Goal: Check status

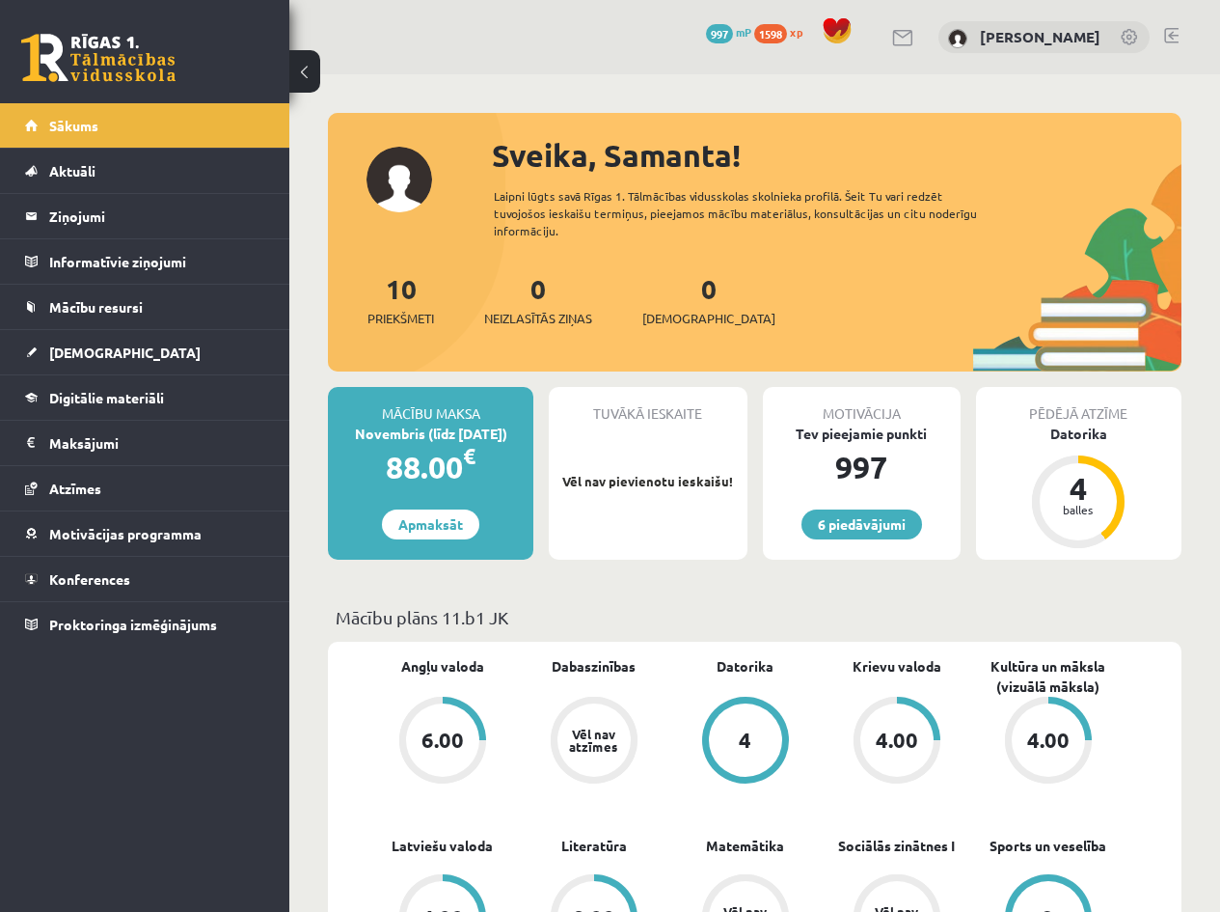
scroll to position [258, 0]
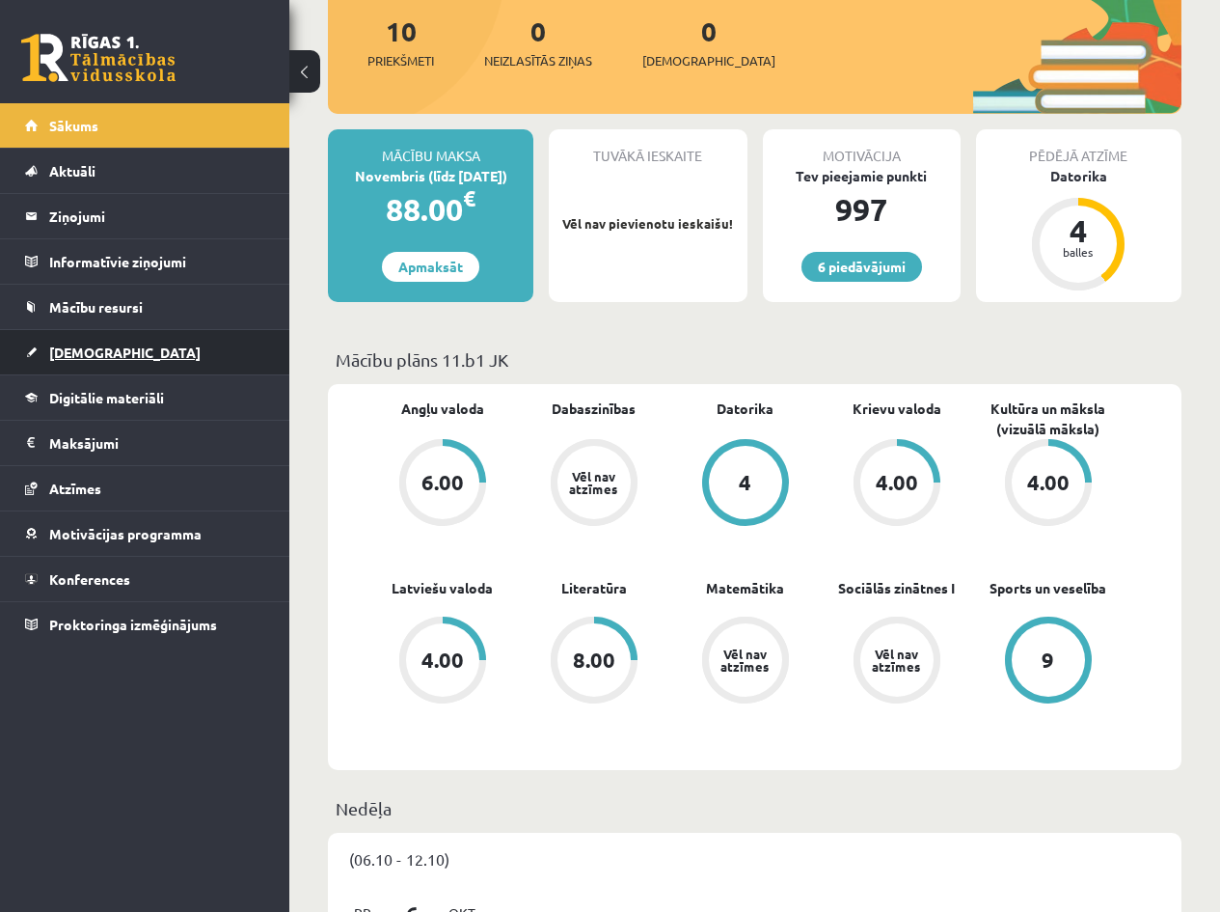
click at [96, 366] on link "[DEMOGRAPHIC_DATA]" at bounding box center [145, 352] width 240 height 44
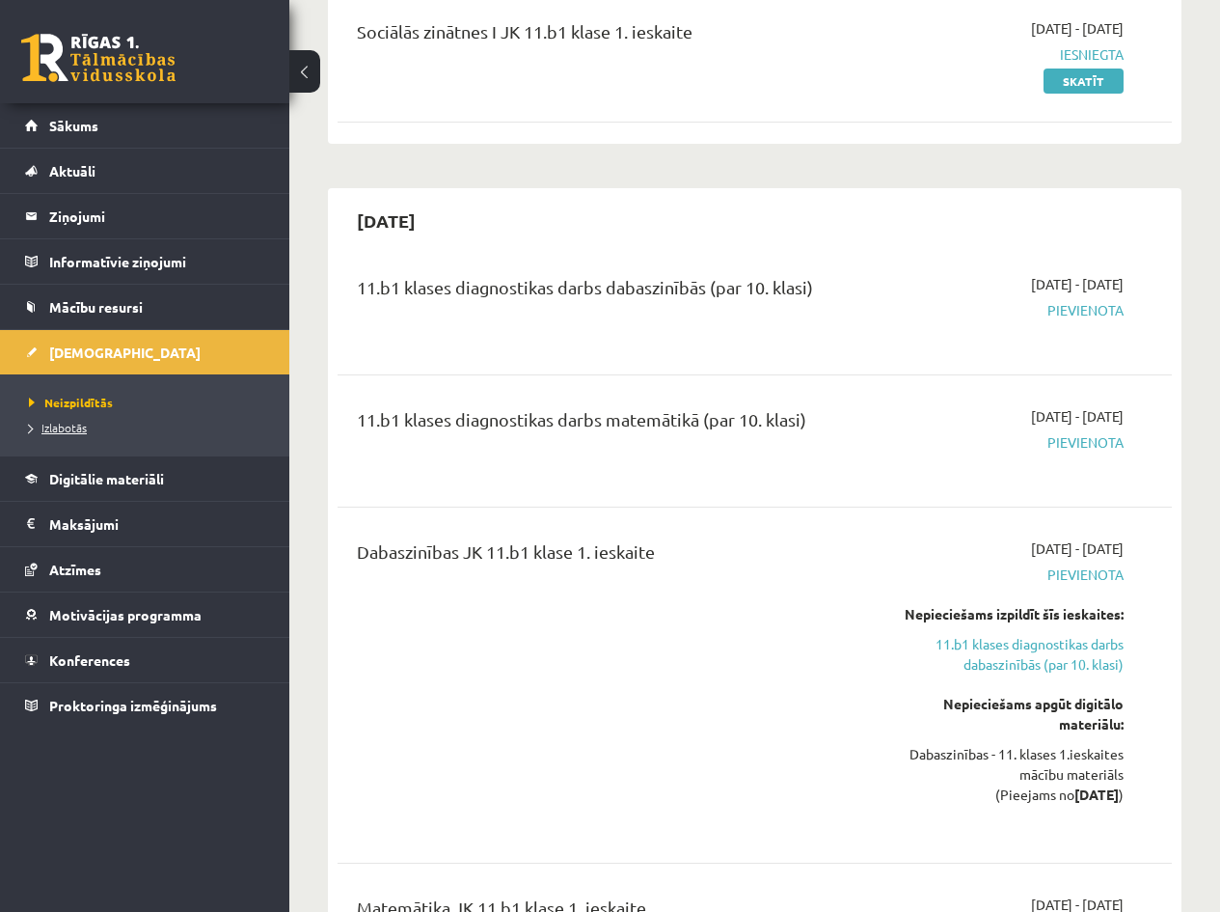
click at [45, 433] on span "Izlabotās" at bounding box center [58, 427] width 58 height 15
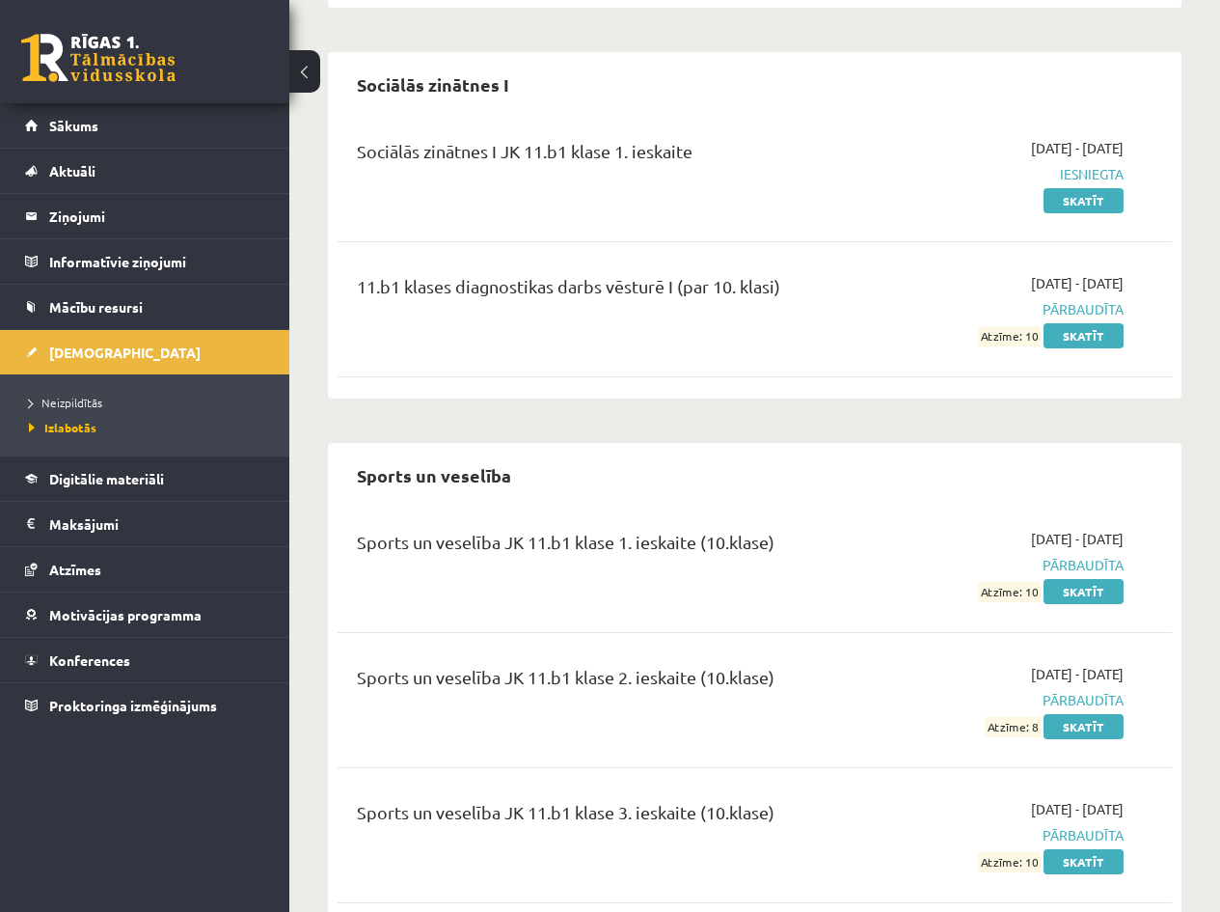
scroll to position [5382, 0]
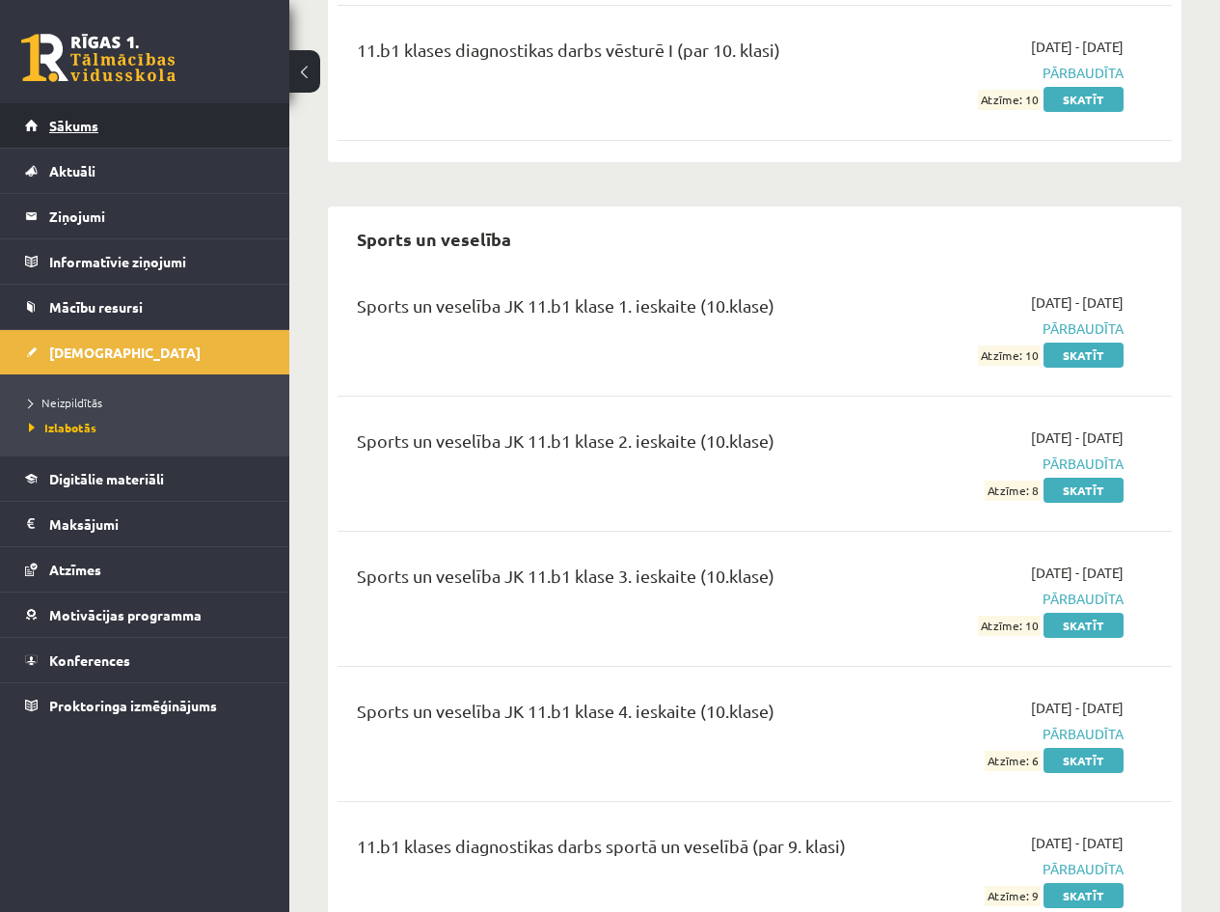
click at [106, 134] on link "Sākums" at bounding box center [145, 125] width 240 height 44
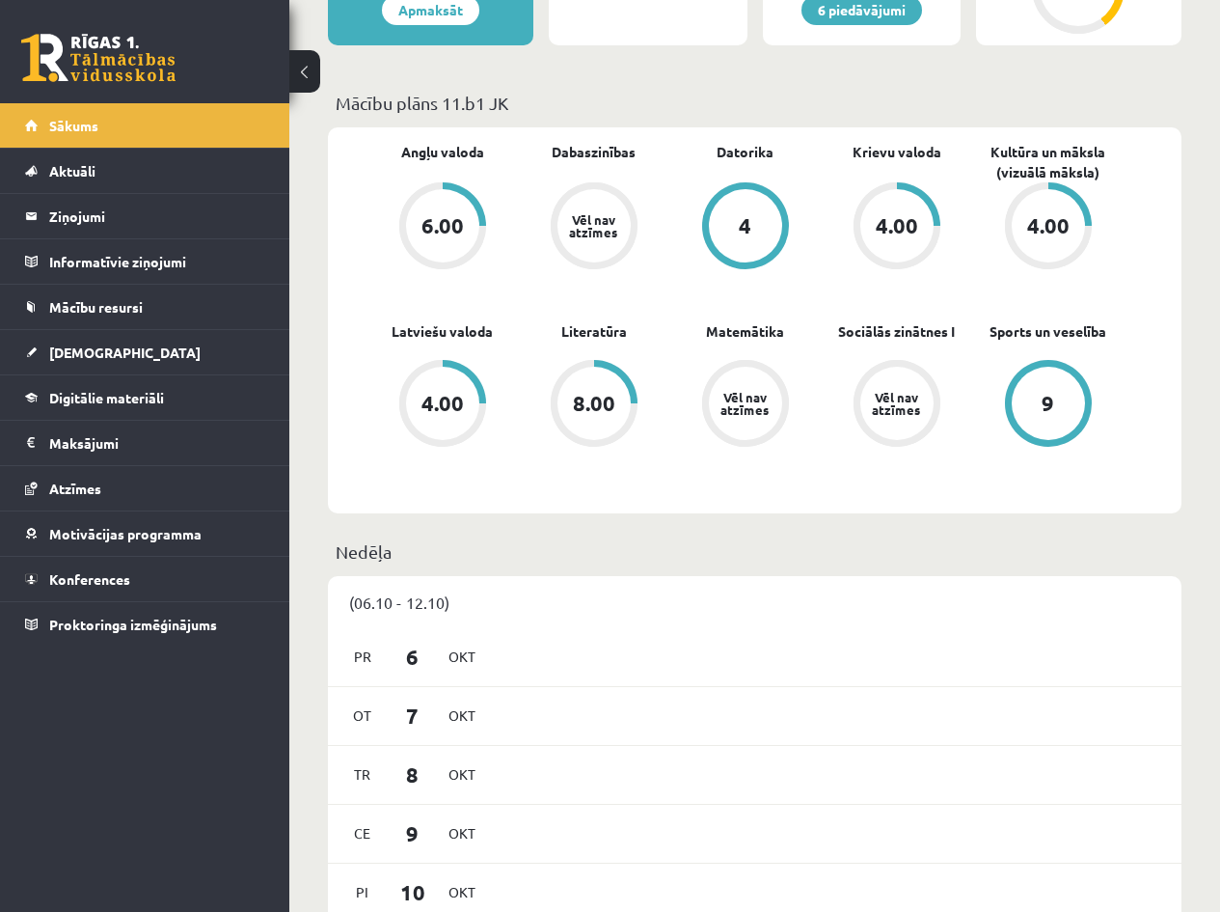
scroll to position [258, 0]
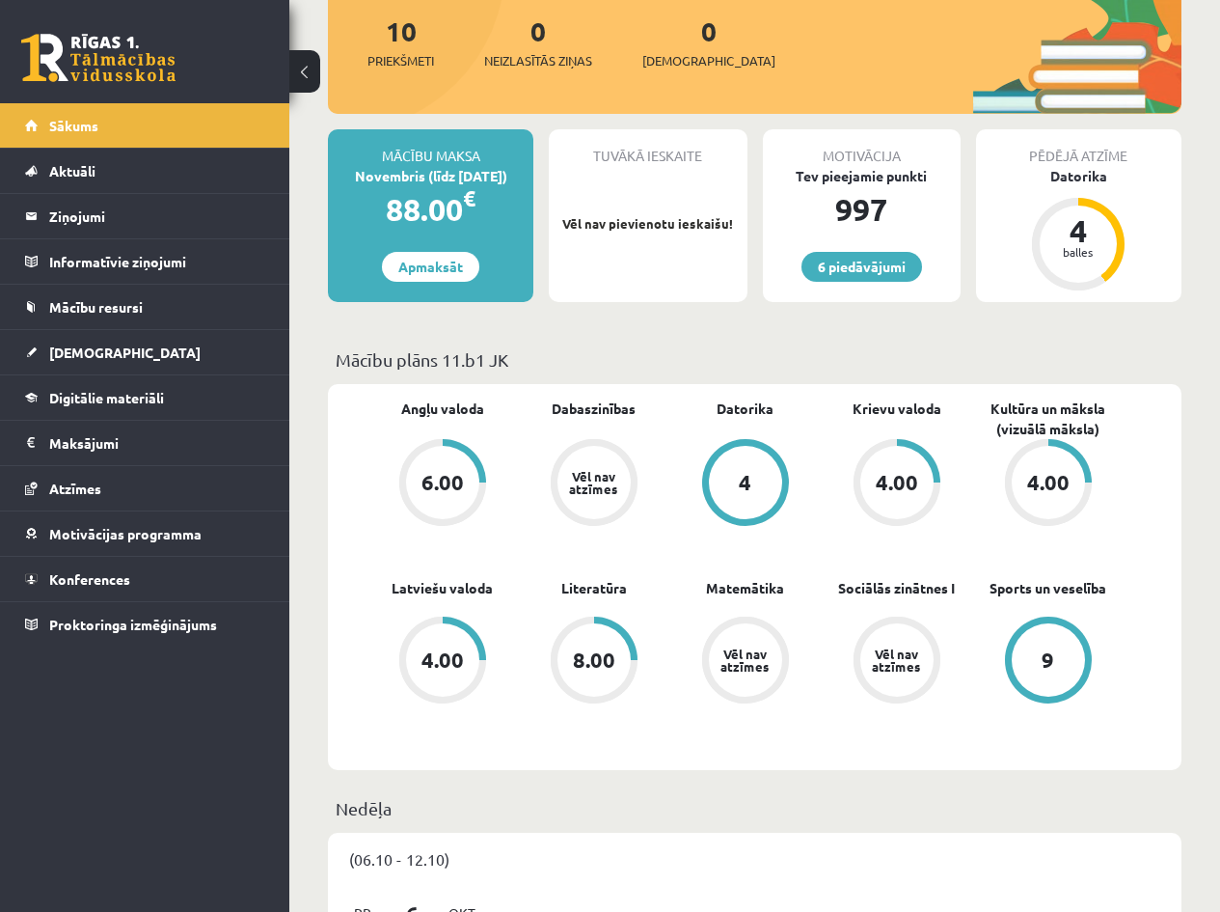
click at [628, 225] on p "Vēl nav pievienotu ieskaišu!" at bounding box center [648, 223] width 178 height 19
click at [89, 342] on link "[DEMOGRAPHIC_DATA]" at bounding box center [145, 352] width 240 height 44
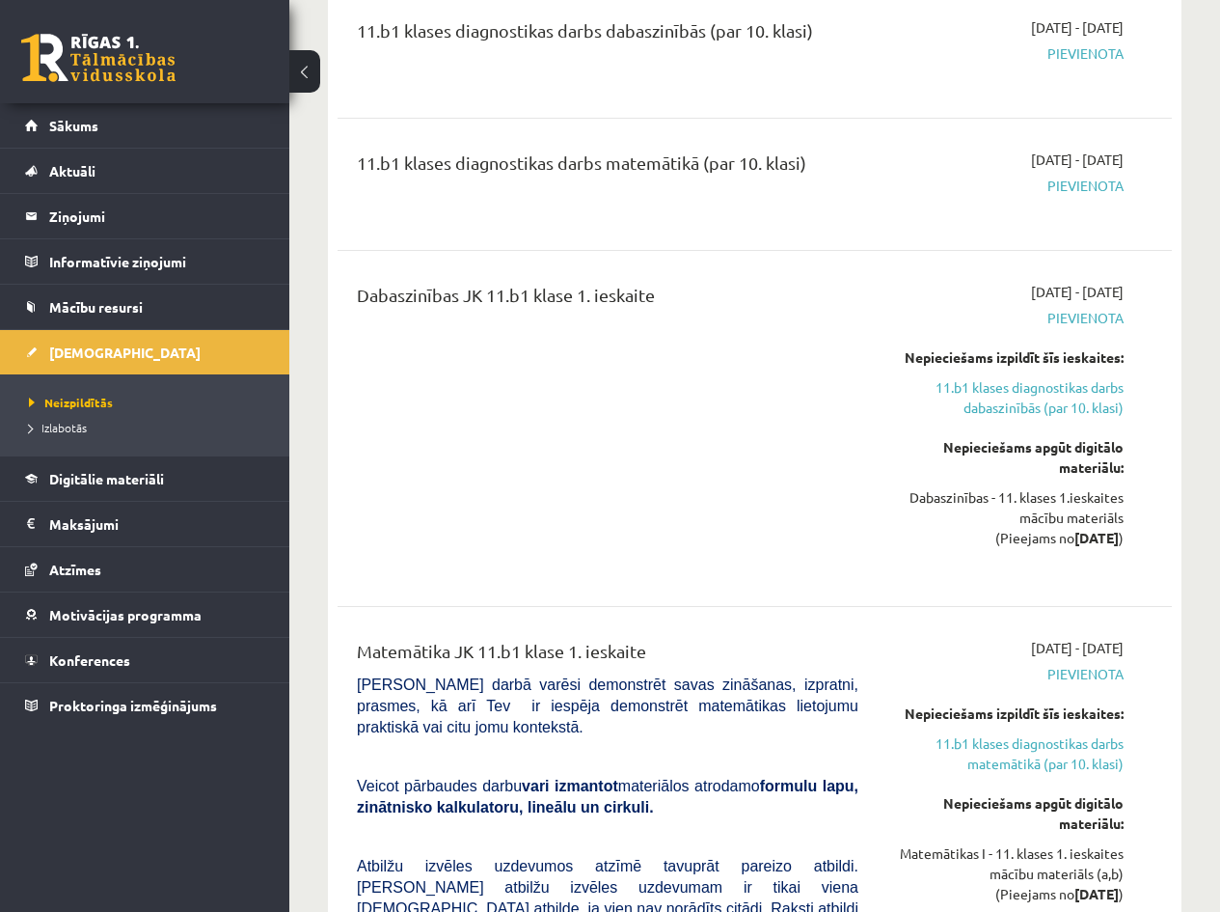
scroll to position [772, 0]
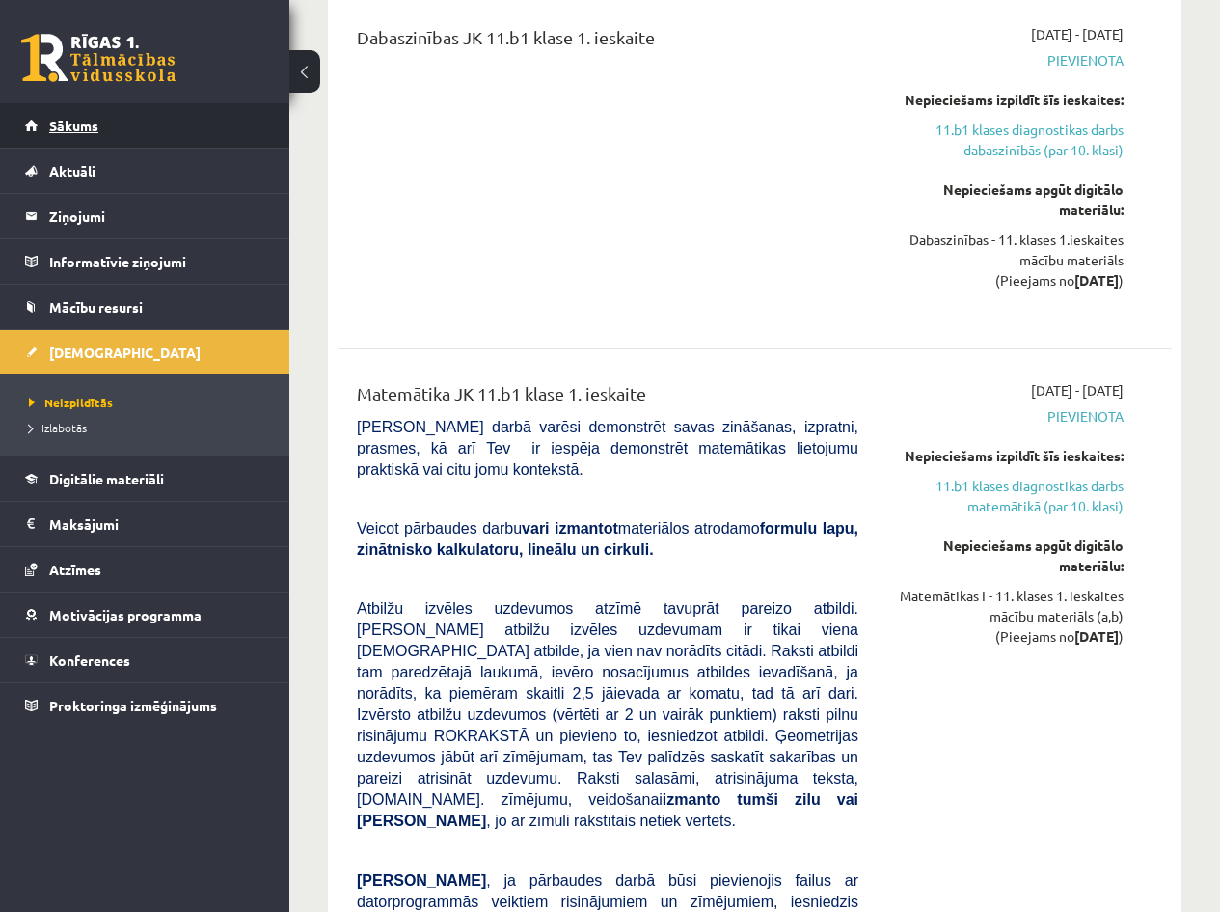
click at [90, 134] on link "Sākums" at bounding box center [145, 125] width 240 height 44
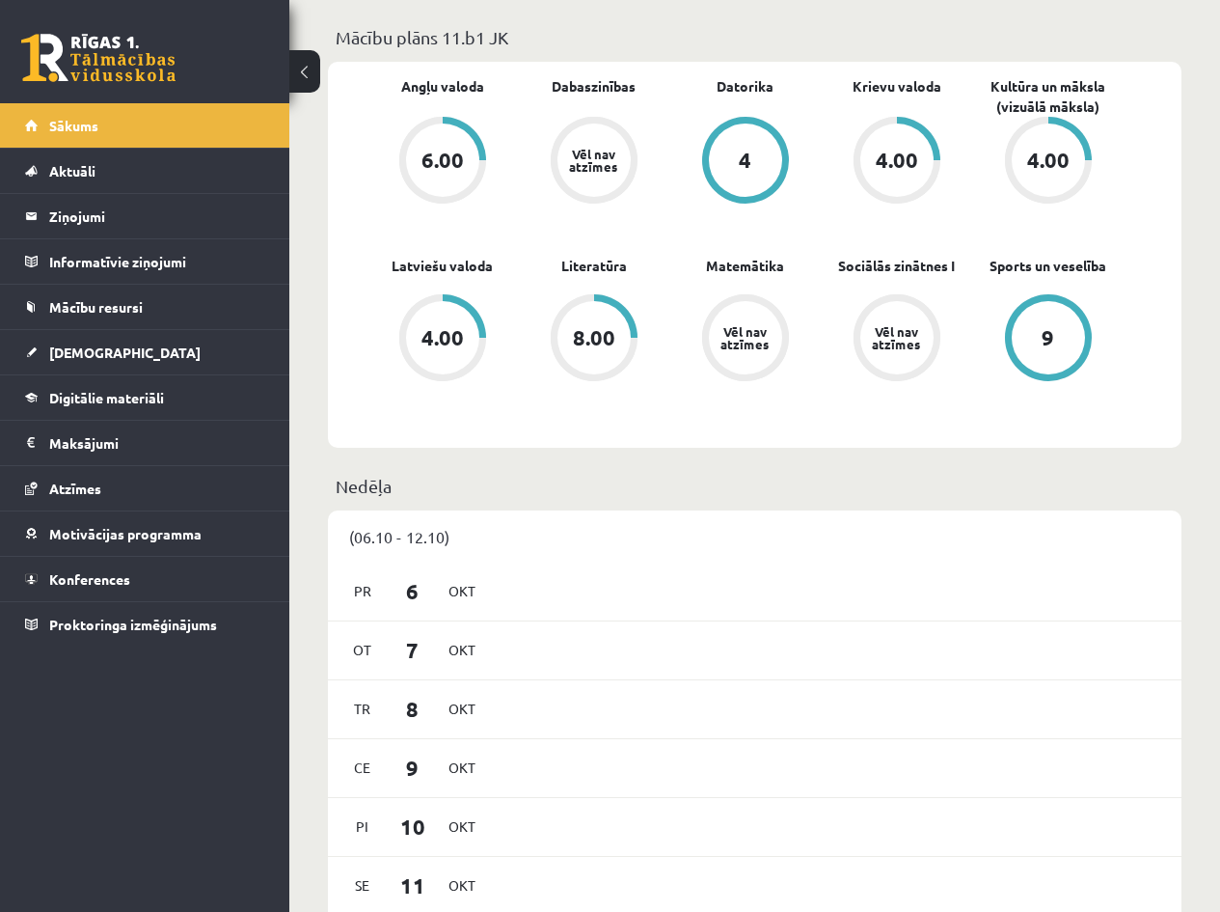
scroll to position [322, 0]
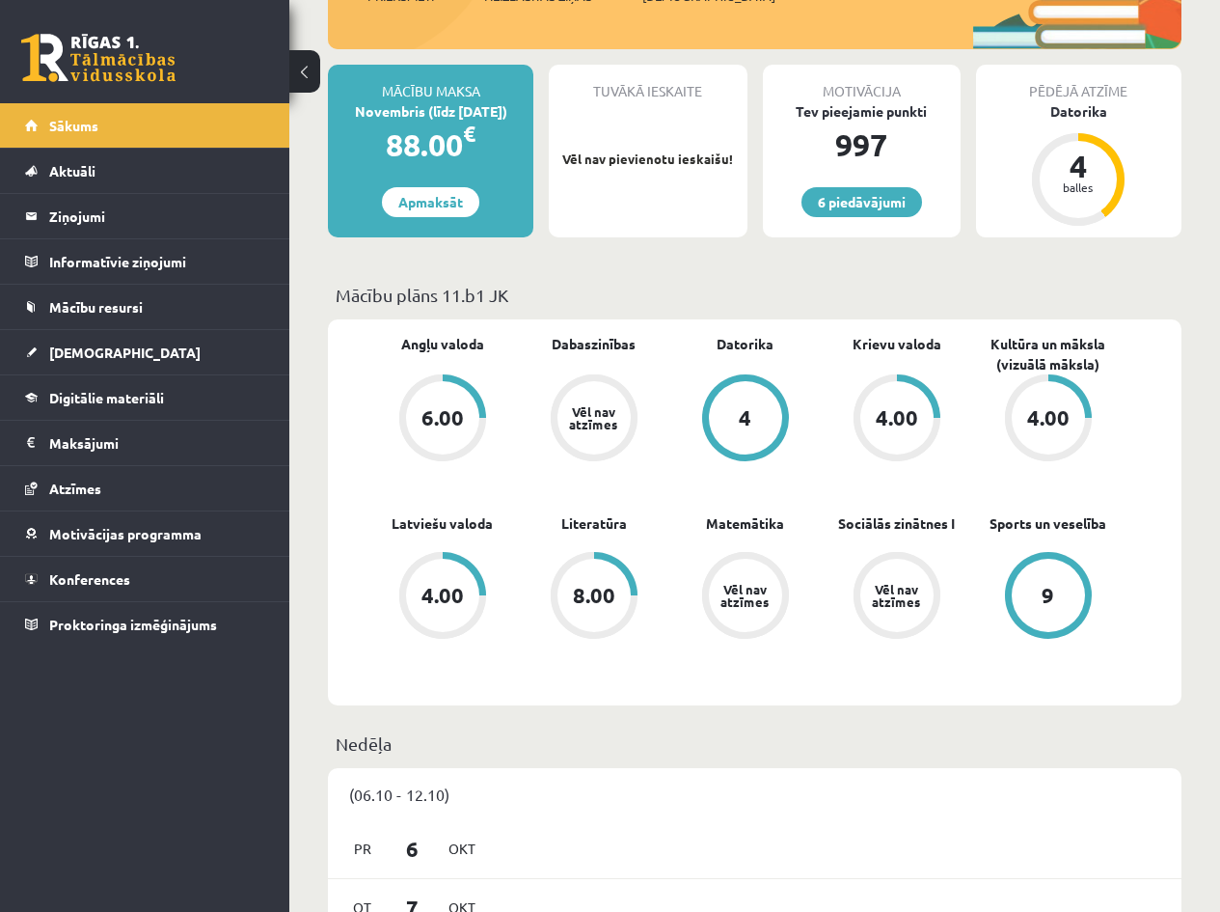
click at [743, 407] on div "4" at bounding box center [745, 417] width 13 height 21
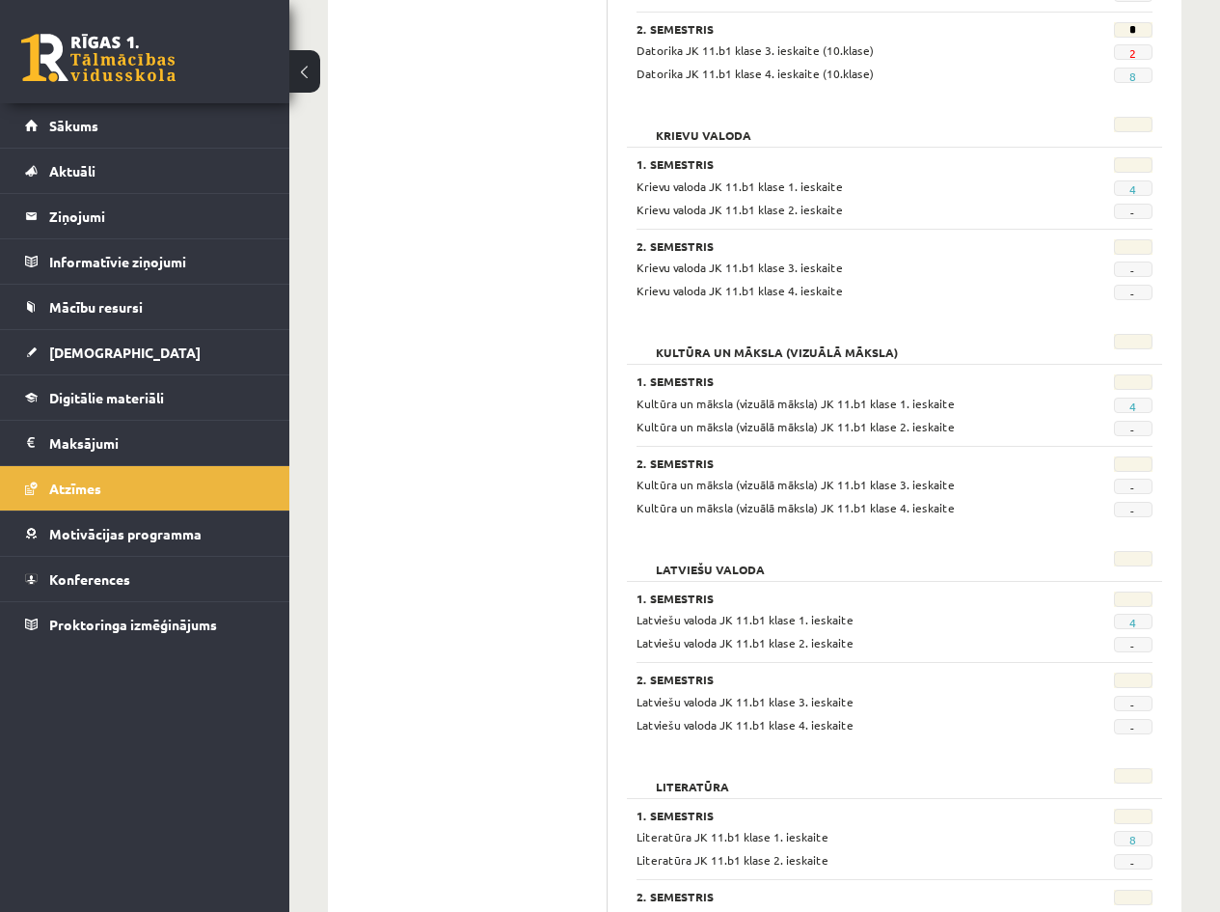
scroll to position [79, 0]
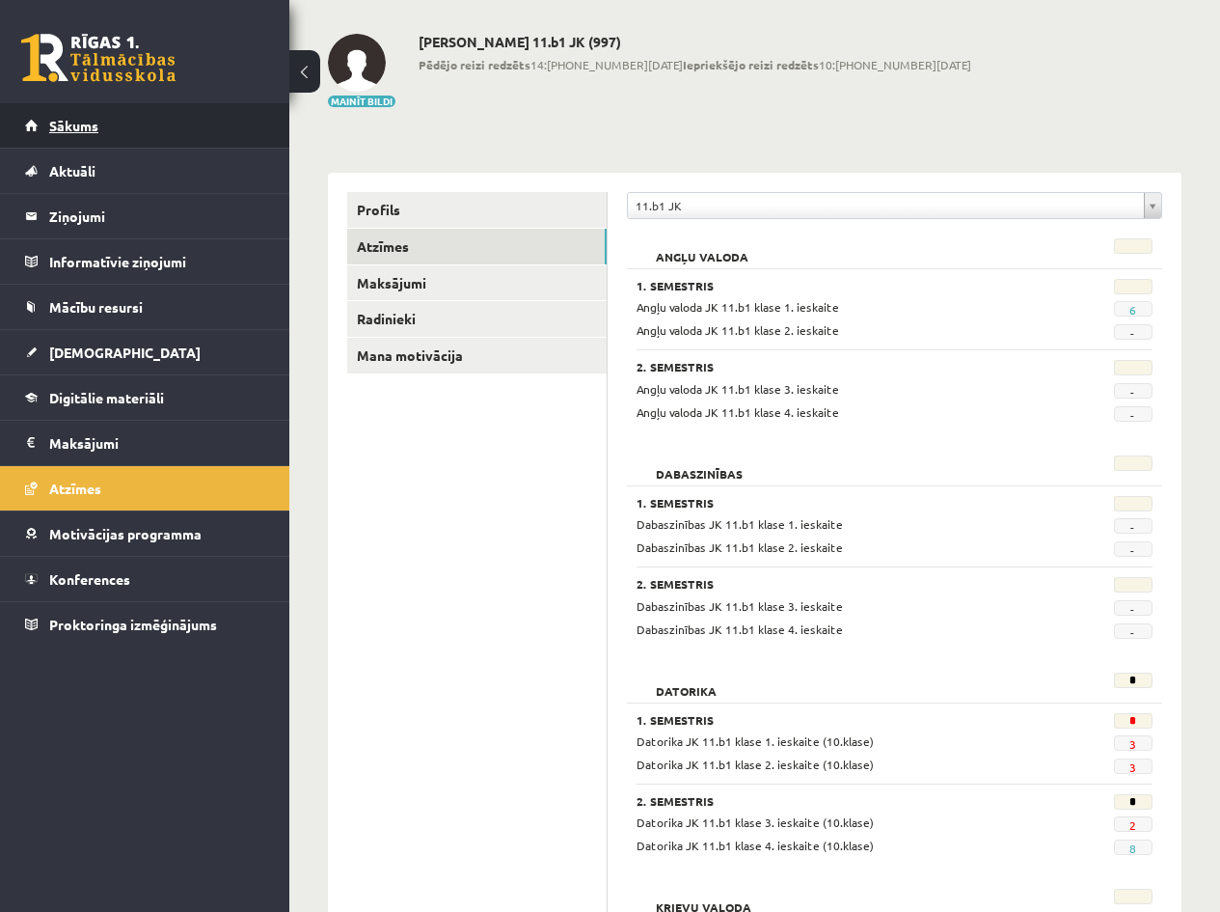
click at [78, 123] on span "Sākums" at bounding box center [73, 125] width 49 height 17
